Goal: Transaction & Acquisition: Book appointment/travel/reservation

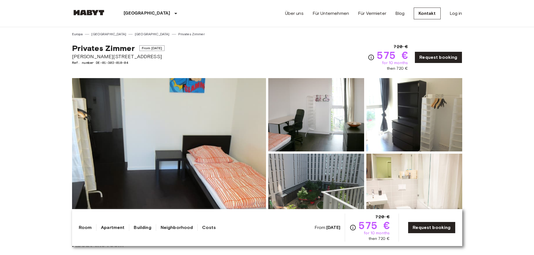
click at [355, 228] on icon "Check cost overview for full price breakdown. Please note that discounts apply …" at bounding box center [353, 228] width 6 height 6
click at [429, 232] on link "Request booking" at bounding box center [431, 228] width 47 height 12
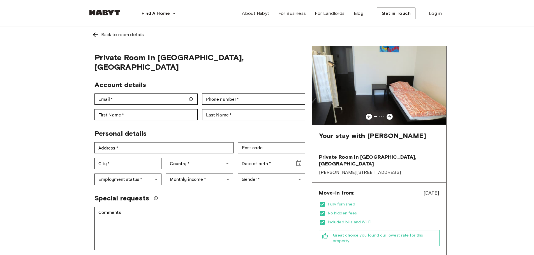
click at [400, 95] on img at bounding box center [379, 85] width 134 height 78
click at [96, 33] on img at bounding box center [95, 34] width 7 height 7
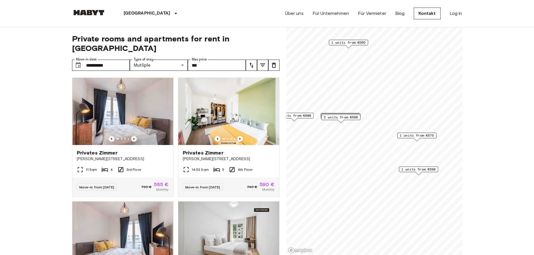
click at [343, 118] on span "2 units from €590" at bounding box center [341, 117] width 34 height 5
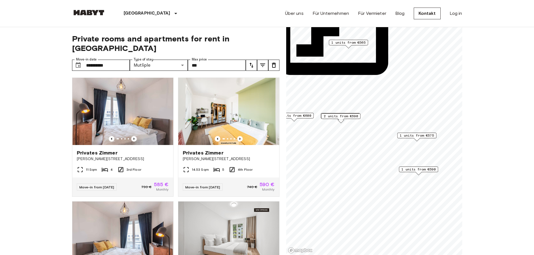
click at [338, 121] on div "Map marker" at bounding box center [341, 121] width 6 height 3
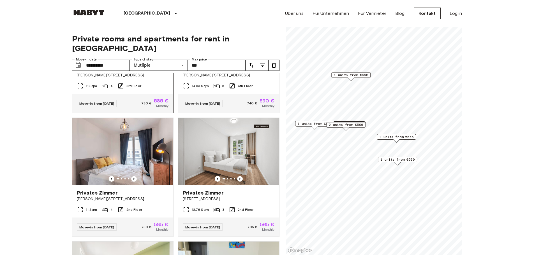
scroll to position [84, 0]
click at [362, 77] on span "1 units from €565" at bounding box center [351, 75] width 34 height 5
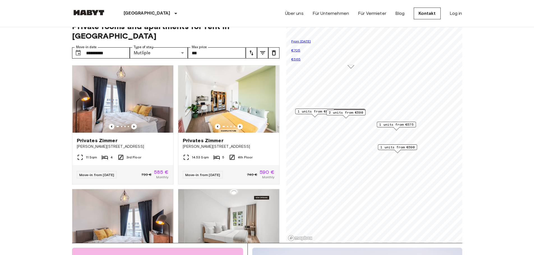
scroll to position [0, 0]
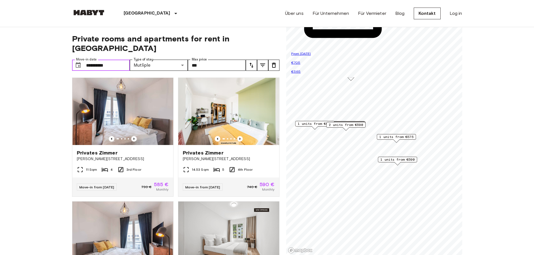
click at [122, 60] on input "**********" at bounding box center [108, 65] width 44 height 11
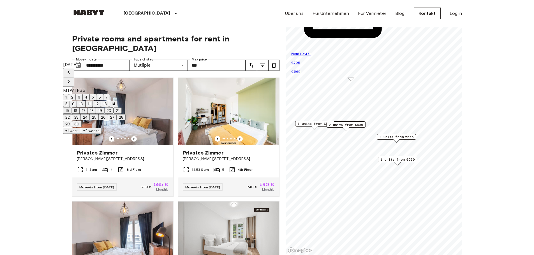
click at [85, 102] on button "10" at bounding box center [81, 104] width 9 height 6
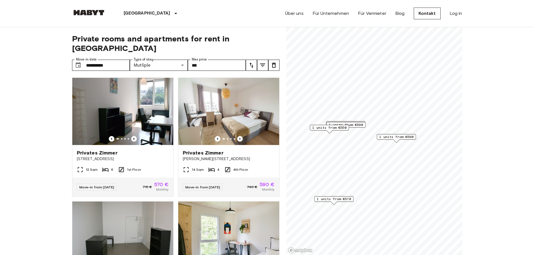
click at [318, 133] on span "1 units from €550" at bounding box center [316, 132] width 34 height 5
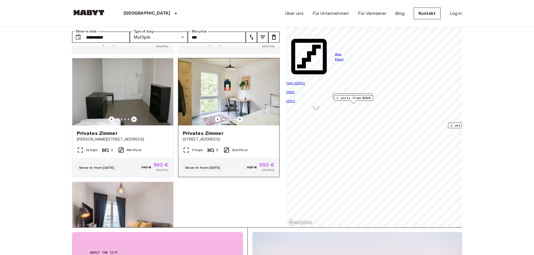
scroll to position [77, 0]
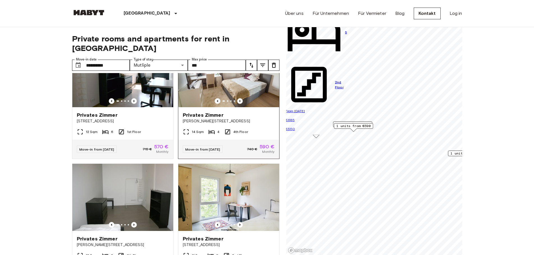
scroll to position [0, 0]
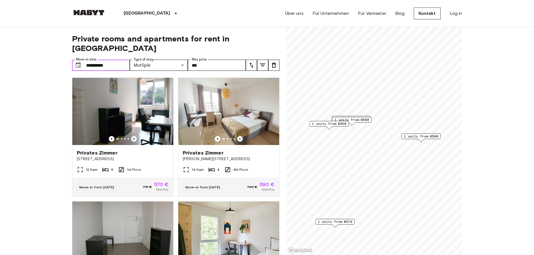
click at [123, 60] on input "**********" at bounding box center [108, 65] width 44 height 11
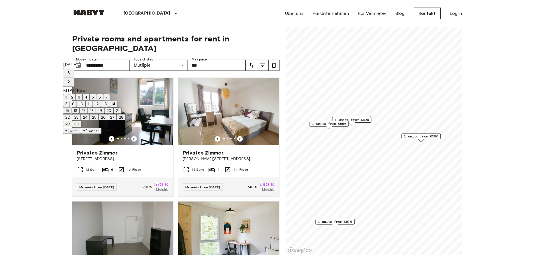
click at [101, 134] on button "±2 weeks" at bounding box center [91, 131] width 20 height 6
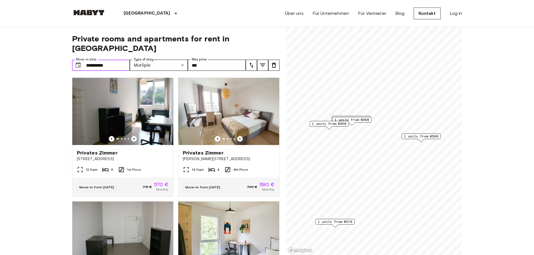
drag, startPoint x: 90, startPoint y: 56, endPoint x: 83, endPoint y: 58, distance: 6.9
click at [83, 60] on div "**********" at bounding box center [101, 65] width 58 height 11
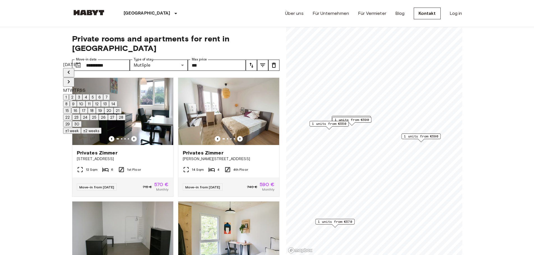
click at [117, 103] on button "14" at bounding box center [113, 104] width 8 height 6
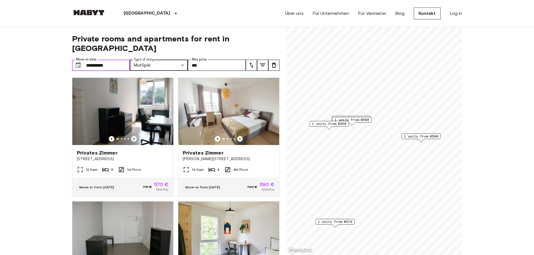
click at [102, 60] on input "**********" at bounding box center [108, 65] width 44 height 11
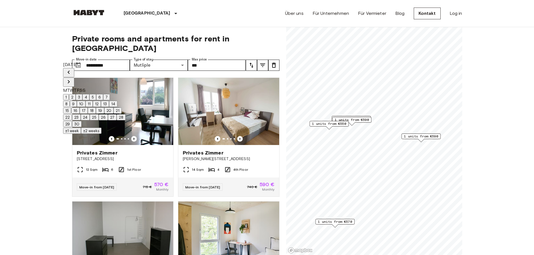
click at [80, 113] on button "16" at bounding box center [75, 111] width 8 height 6
type input "**********"
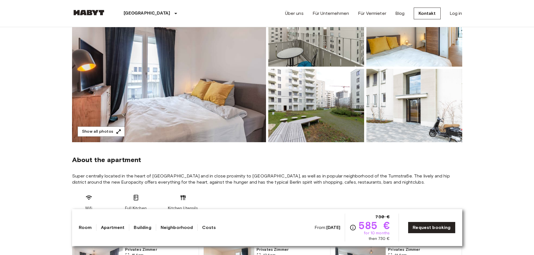
scroll to position [84, 0]
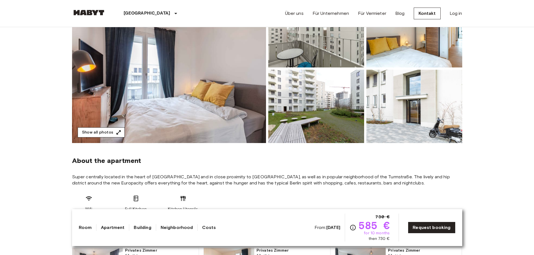
click at [110, 129] on button "Show all photos" at bounding box center [101, 133] width 47 height 10
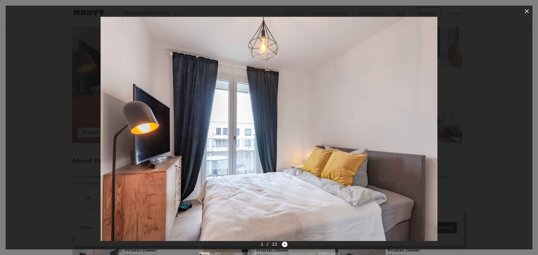
click at [482, 115] on div at bounding box center [269, 129] width 527 height 225
click at [282, 244] on icon "Next image" at bounding box center [285, 245] width 6 height 6
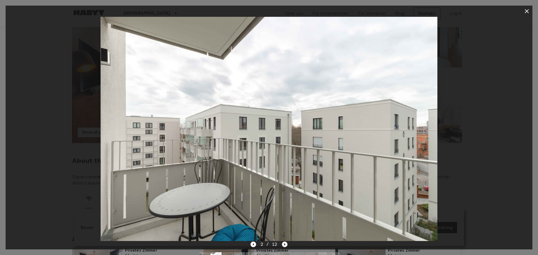
click at [283, 243] on icon "Next image" at bounding box center [285, 245] width 6 height 6
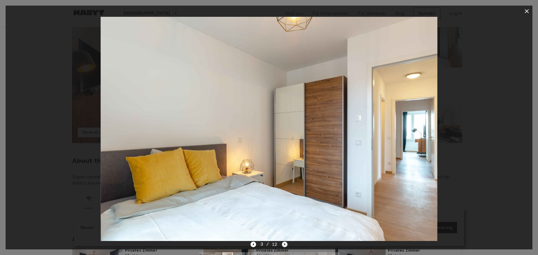
click at [283, 243] on icon "Next image" at bounding box center [285, 245] width 6 height 6
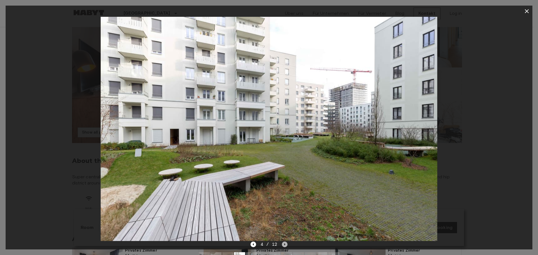
click at [283, 243] on icon "Next image" at bounding box center [285, 245] width 6 height 6
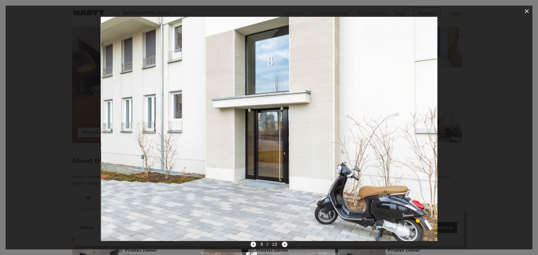
click at [283, 243] on icon "Next image" at bounding box center [285, 245] width 6 height 6
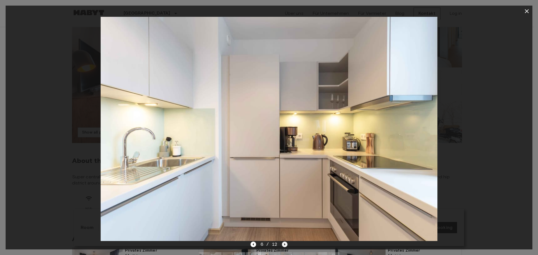
click at [283, 243] on icon "Next image" at bounding box center [285, 245] width 6 height 6
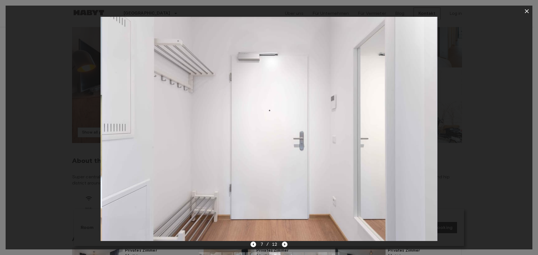
click at [283, 243] on icon "Next image" at bounding box center [285, 245] width 6 height 6
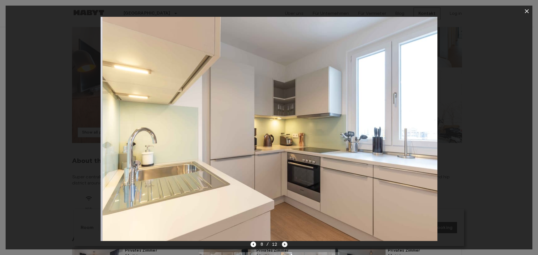
click at [283, 243] on icon "Next image" at bounding box center [285, 245] width 6 height 6
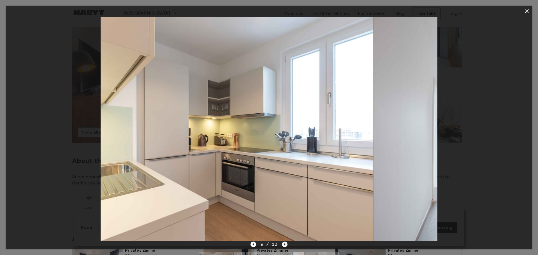
click at [283, 243] on icon "Next image" at bounding box center [285, 245] width 6 height 6
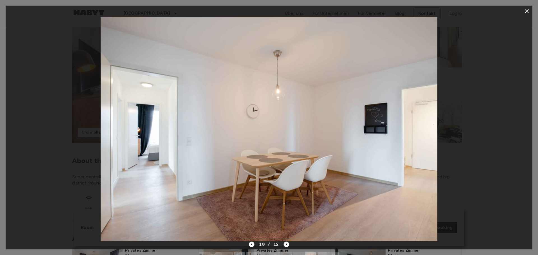
click at [284, 243] on icon "Next image" at bounding box center [287, 245] width 6 height 6
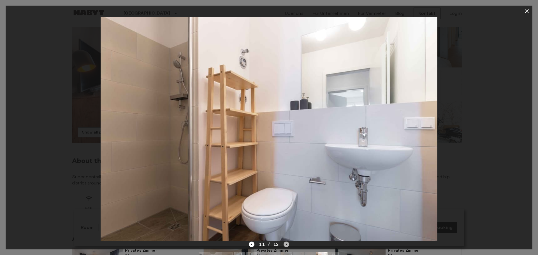
click at [284, 243] on icon "Next image" at bounding box center [287, 245] width 6 height 6
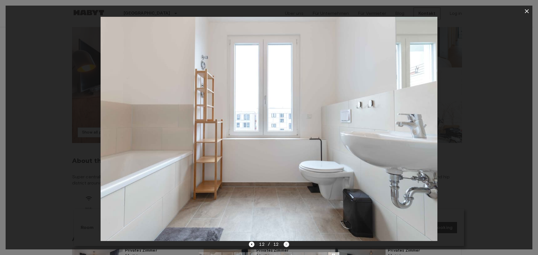
click at [283, 243] on div "12 / 12" at bounding box center [269, 244] width 40 height 7
click at [460, 101] on div at bounding box center [269, 129] width 527 height 225
click at [192, 158] on img at bounding box center [269, 129] width 337 height 225
click at [59, 127] on div at bounding box center [269, 129] width 527 height 225
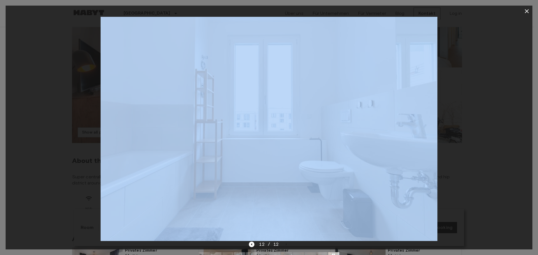
click at [59, 127] on div at bounding box center [269, 129] width 527 height 225
click at [528, 11] on icon "button" at bounding box center [527, 11] width 7 height 7
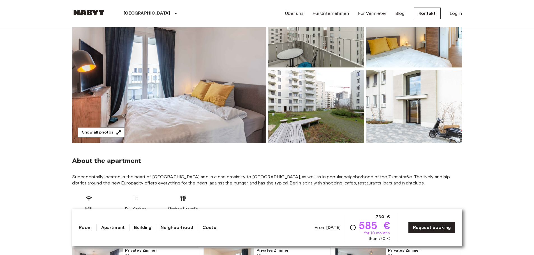
click at [178, 101] on img at bounding box center [169, 68] width 194 height 149
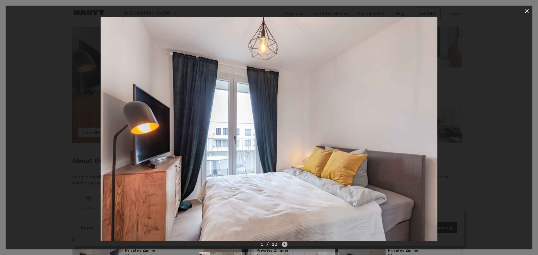
click at [285, 244] on icon "Next image" at bounding box center [285, 245] width 1 height 2
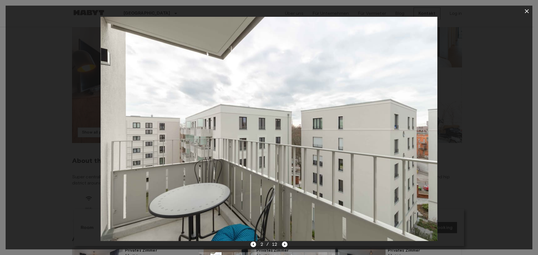
click at [256, 244] on icon "Previous image" at bounding box center [254, 245] width 6 height 6
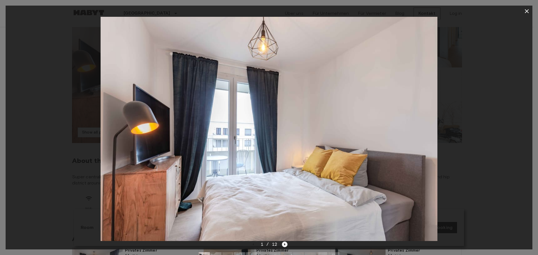
click at [285, 245] on icon "Next image" at bounding box center [285, 245] width 6 height 6
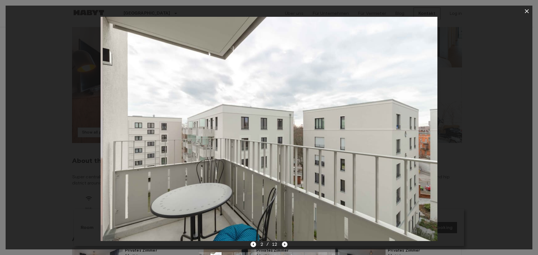
click at [285, 245] on icon "Next image" at bounding box center [285, 245] width 6 height 6
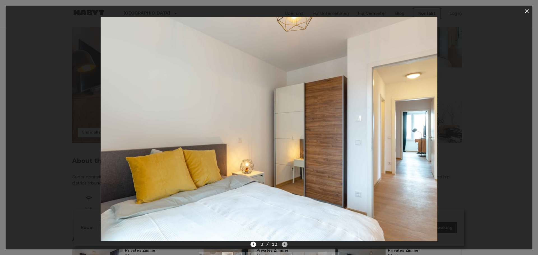
click at [285, 245] on icon "Next image" at bounding box center [285, 245] width 6 height 6
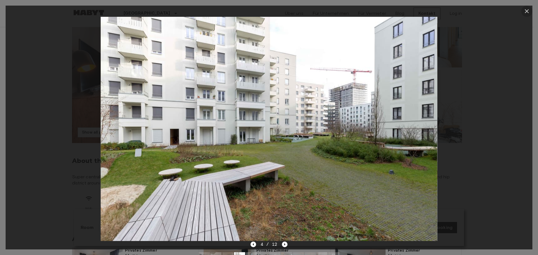
click at [527, 8] on icon "button" at bounding box center [527, 11] width 7 height 7
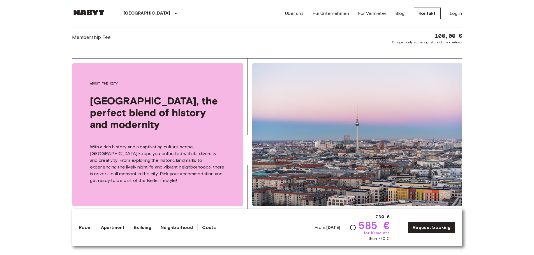
scroll to position [392, 0]
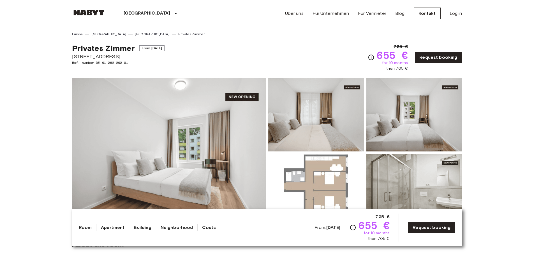
click at [298, 188] on img at bounding box center [316, 190] width 96 height 73
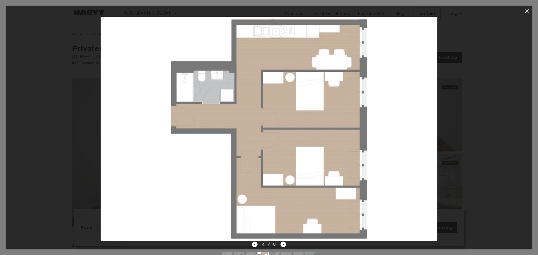
click at [481, 85] on div at bounding box center [269, 129] width 527 height 225
click at [527, 14] on icon "button" at bounding box center [527, 11] width 7 height 7
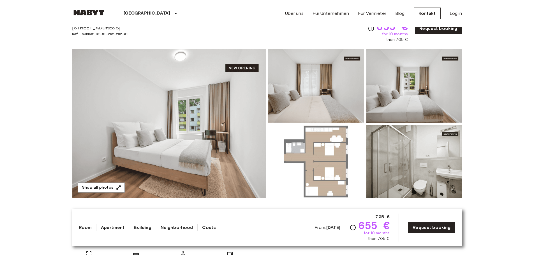
scroll to position [28, 0]
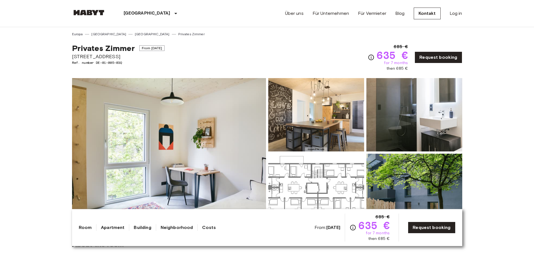
click at [236, 105] on img at bounding box center [169, 152] width 194 height 149
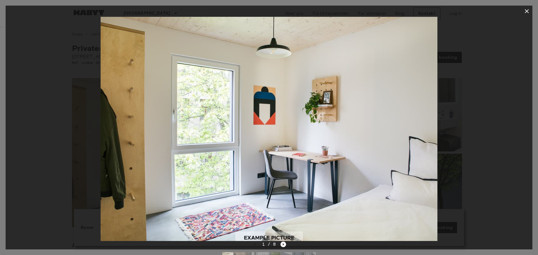
click at [499, 85] on div at bounding box center [269, 129] width 527 height 225
click at [526, 12] on icon "button" at bounding box center [527, 11] width 4 height 4
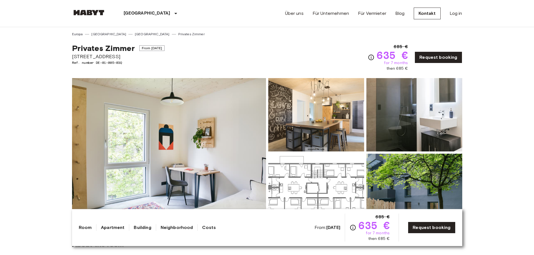
click at [311, 179] on img at bounding box center [316, 190] width 96 height 73
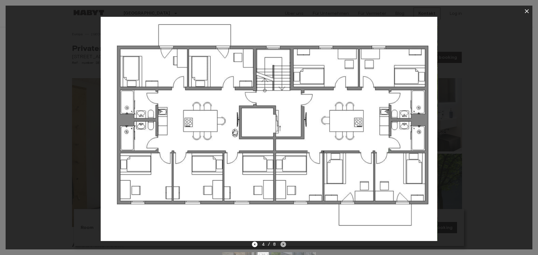
click at [282, 243] on icon "Next image" at bounding box center [284, 245] width 6 height 6
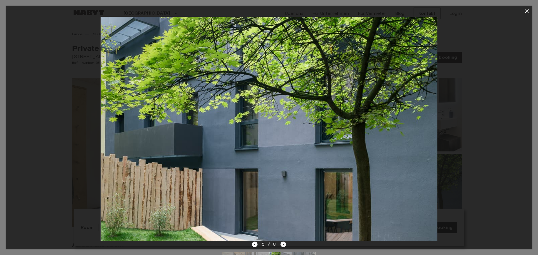
click at [282, 243] on icon "Next image" at bounding box center [284, 245] width 6 height 6
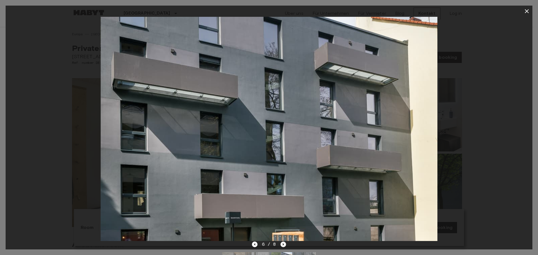
click at [282, 243] on icon "Next image" at bounding box center [284, 245] width 6 height 6
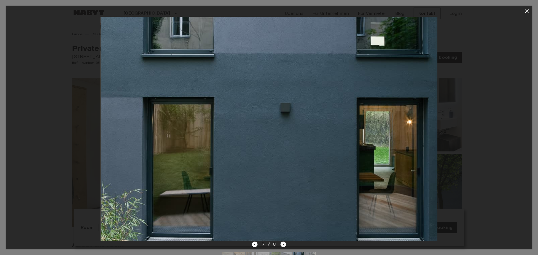
click at [282, 243] on icon "Next image" at bounding box center [284, 245] width 6 height 6
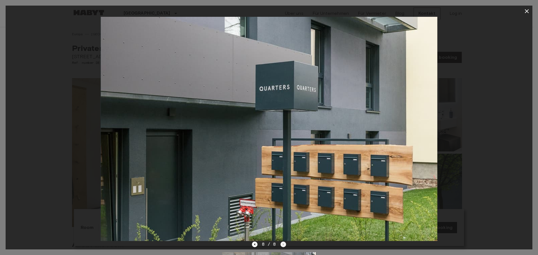
click at [282, 243] on div "8 / 8" at bounding box center [269, 244] width 34 height 7
click at [527, 11] on icon "button" at bounding box center [527, 11] width 4 height 4
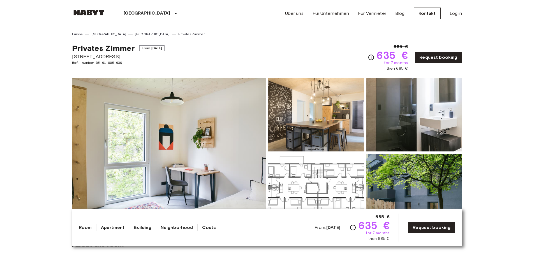
click at [316, 184] on img at bounding box center [316, 190] width 96 height 73
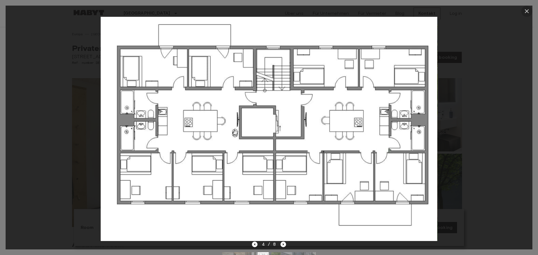
click at [523, 8] on button "button" at bounding box center [526, 11] width 11 height 11
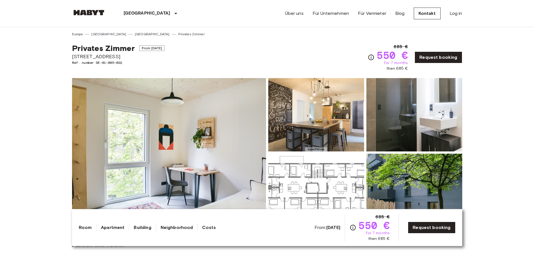
click at [239, 121] on img at bounding box center [169, 152] width 194 height 149
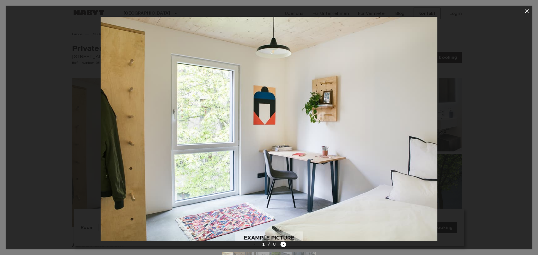
click at [478, 121] on div at bounding box center [269, 129] width 527 height 225
drag, startPoint x: 332, startPoint y: 192, endPoint x: 310, endPoint y: 216, distance: 32.5
click at [325, 198] on img at bounding box center [269, 129] width 337 height 225
click at [175, 183] on img at bounding box center [269, 129] width 337 height 225
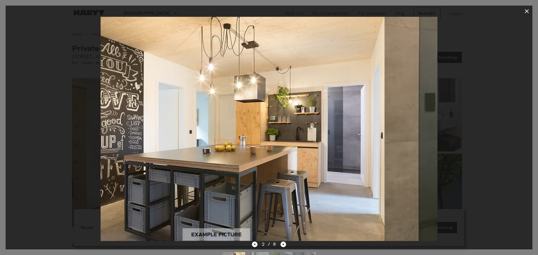
drag, startPoint x: 251, startPoint y: 149, endPoint x: 249, endPoint y: 137, distance: 12.6
click at [131, 143] on img at bounding box center [216, 129] width 337 height 225
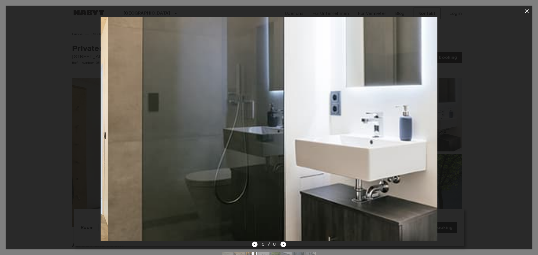
click at [172, 134] on img at bounding box center [276, 129] width 337 height 225
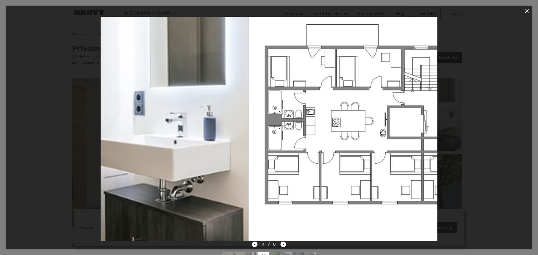
click at [168, 137] on img at bounding box center [80, 129] width 337 height 225
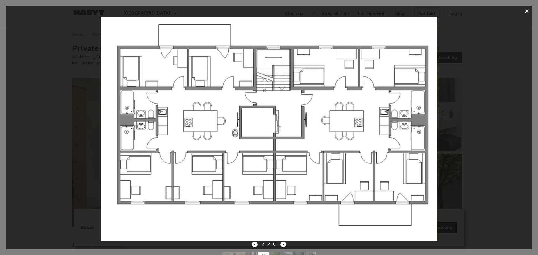
click at [41, 102] on div at bounding box center [269, 129] width 527 height 225
click at [529, 13] on icon "button" at bounding box center [527, 11] width 7 height 7
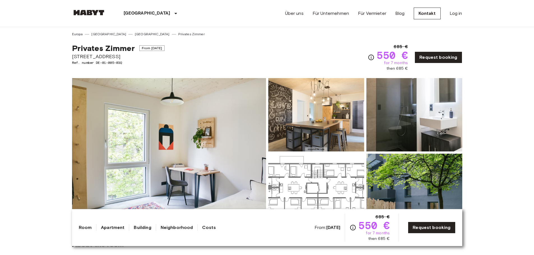
click at [303, 177] on img at bounding box center [316, 190] width 96 height 73
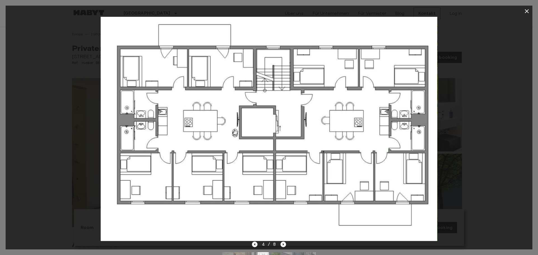
click at [526, 10] on icon "button" at bounding box center [527, 11] width 7 height 7
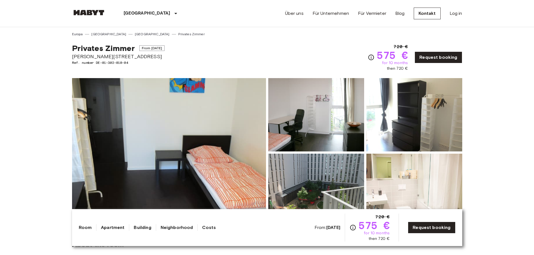
click at [242, 114] on img at bounding box center [169, 152] width 194 height 149
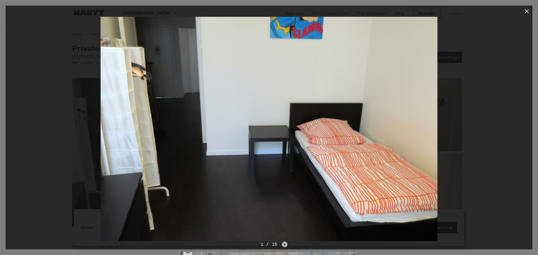
click at [285, 245] on icon "Next image" at bounding box center [285, 245] width 6 height 6
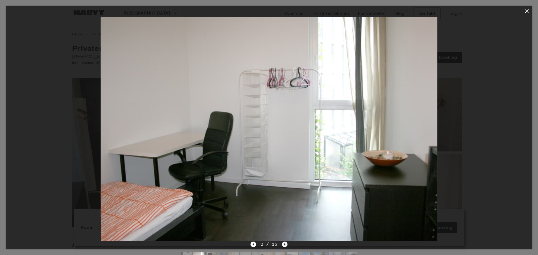
click at [285, 245] on icon "Next image" at bounding box center [285, 245] width 6 height 6
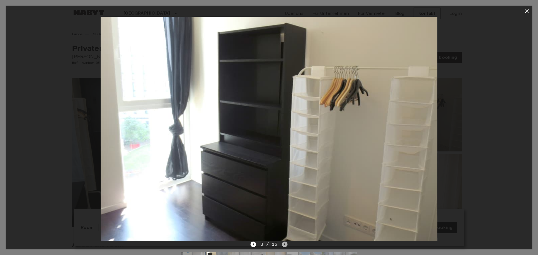
click at [285, 245] on icon "Next image" at bounding box center [285, 245] width 6 height 6
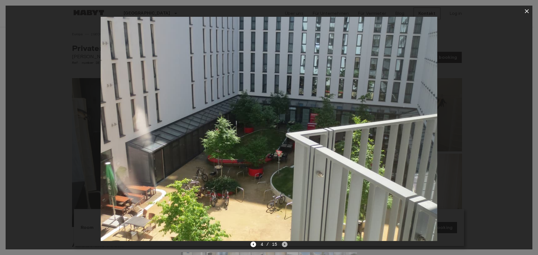
click at [285, 245] on icon "Next image" at bounding box center [285, 245] width 6 height 6
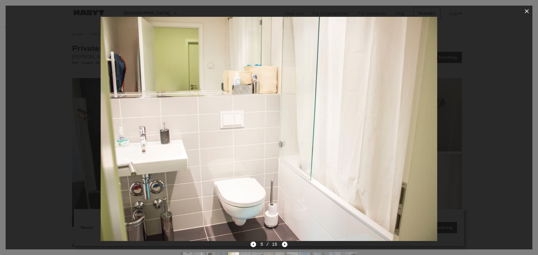
click at [285, 245] on icon "Next image" at bounding box center [285, 245] width 6 height 6
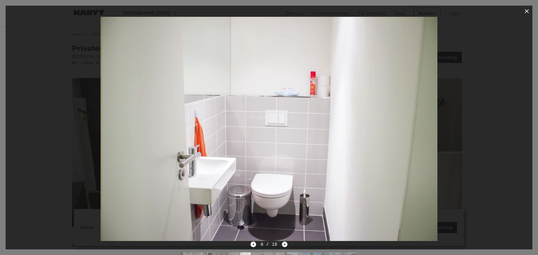
click at [285, 245] on icon "Next image" at bounding box center [285, 245] width 6 height 6
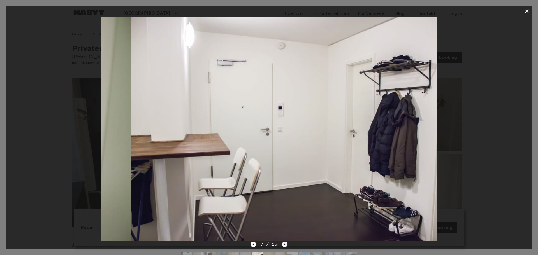
click at [285, 245] on icon "Next image" at bounding box center [285, 245] width 6 height 6
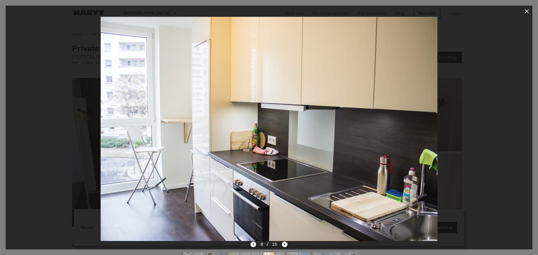
click at [285, 245] on icon "Next image" at bounding box center [285, 245] width 6 height 6
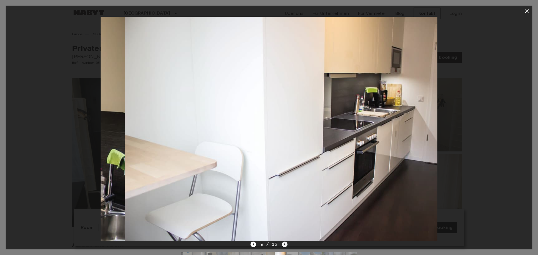
click at [285, 245] on icon "Next image" at bounding box center [285, 245] width 6 height 6
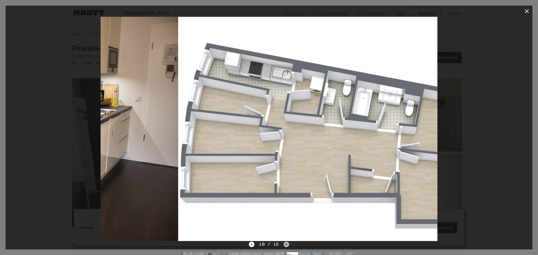
click at [285, 245] on icon "Next image" at bounding box center [287, 245] width 6 height 6
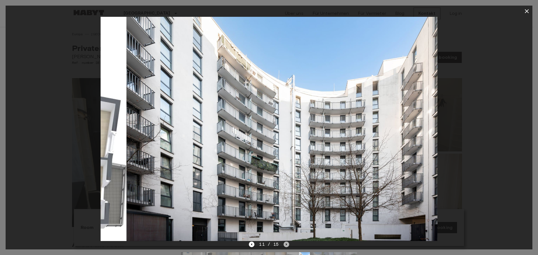
click at [285, 245] on icon "Next image" at bounding box center [287, 245] width 6 height 6
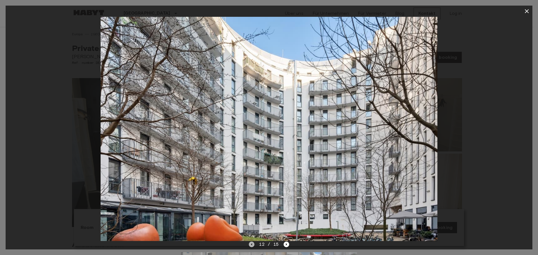
click at [251, 243] on icon "Previous image" at bounding box center [252, 245] width 6 height 6
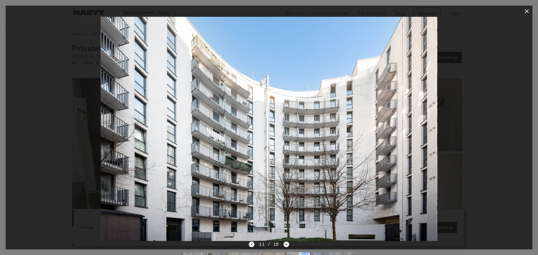
click at [287, 244] on icon "Next image" at bounding box center [287, 245] width 6 height 6
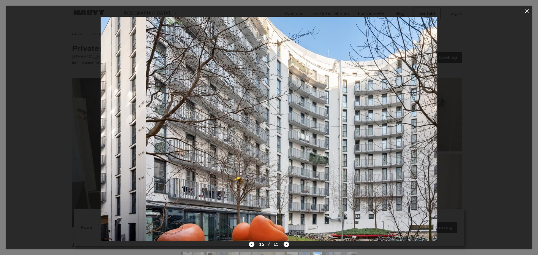
click at [287, 244] on icon "Next image" at bounding box center [287, 245] width 6 height 6
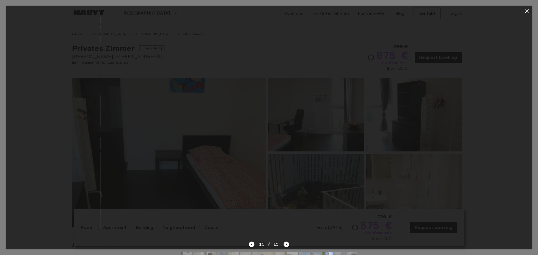
click at [286, 244] on icon "Next image" at bounding box center [287, 245] width 6 height 6
click at [286, 244] on div "15 / 15" at bounding box center [269, 244] width 40 height 7
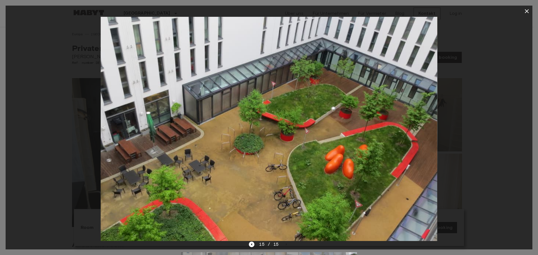
click at [527, 13] on icon "button" at bounding box center [527, 11] width 7 height 7
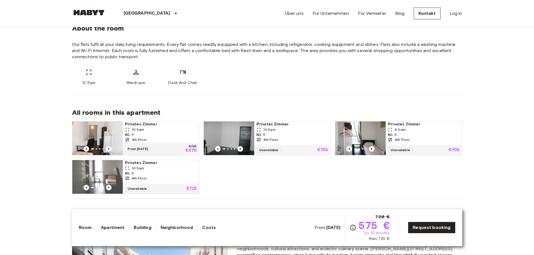
scroll to position [224, 0]
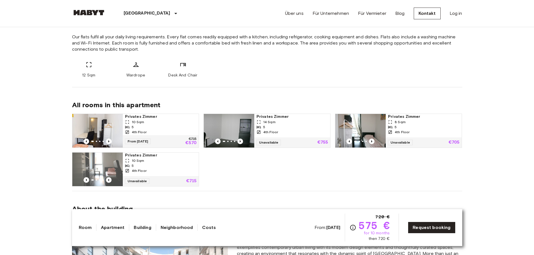
click at [323, 178] on div "Privates [PERSON_NAME] 10 Sqm 5 4th Floor From [DATE] €715 €570 Privates [PERSO…" at bounding box center [265, 147] width 395 height 77
